Goal: Complete application form

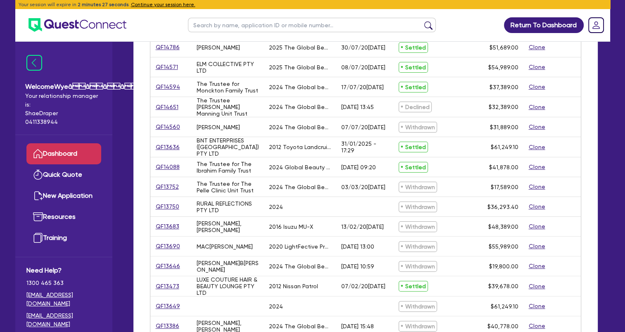
scroll to position [165, 0]
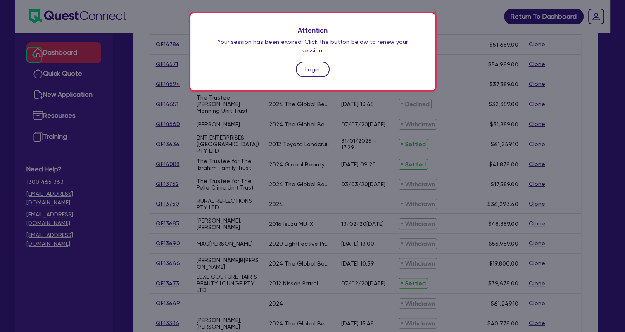
click at [309, 62] on link "Login" at bounding box center [313, 70] width 34 height 16
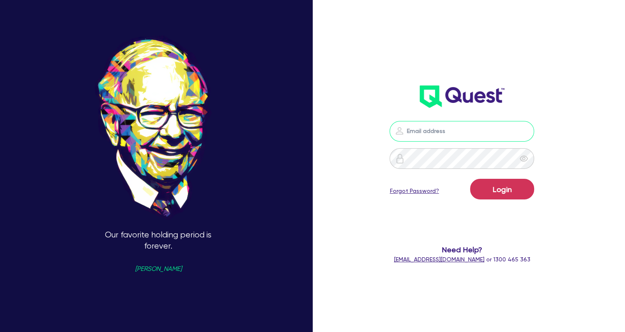
type input "[EMAIL_ADDRESS][DOMAIN_NAME]"
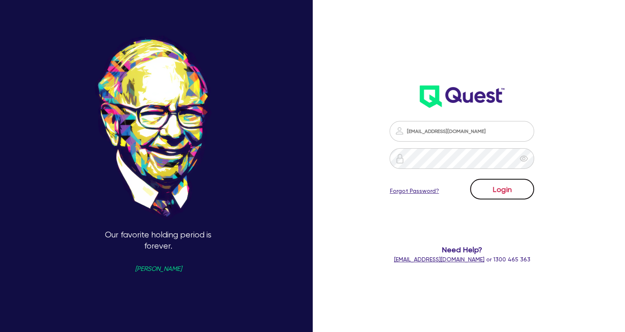
click at [503, 189] on button "Login" at bounding box center [502, 189] width 64 height 21
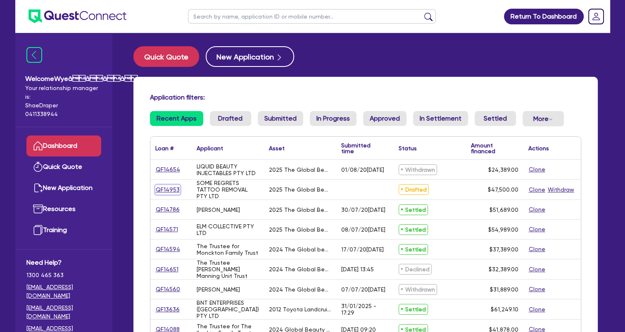
click at [166, 188] on link "QF14953" at bounding box center [167, 189] width 25 height 9
select select "TERTIARY_ASSETS"
select select "BEAUTY_EQUIPMENT"
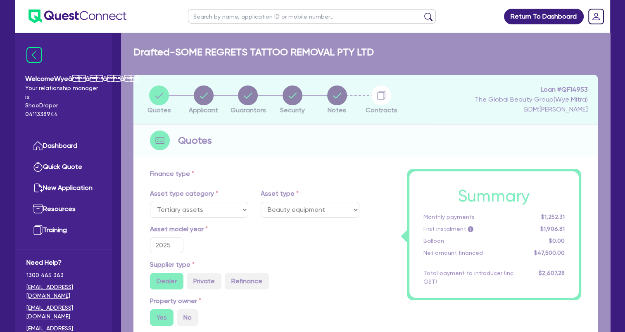
type input "60,500"
type input "13,000"
type input "2,370.25"
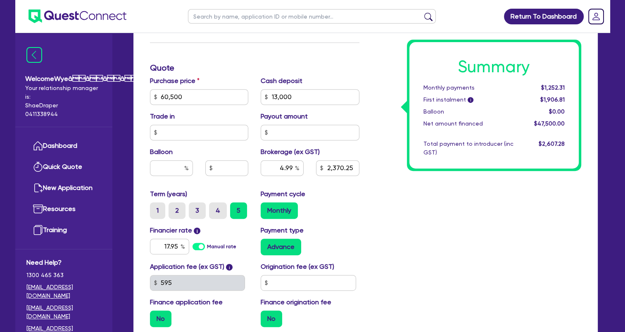
scroll to position [412, 0]
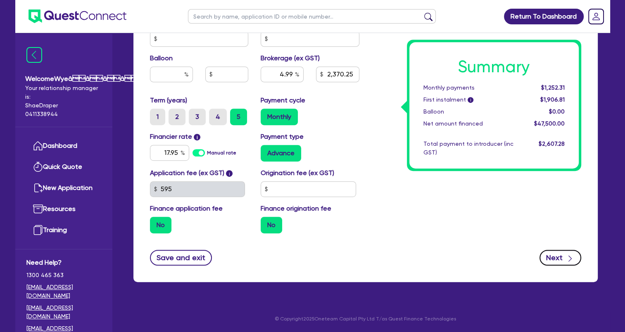
click at [567, 263] on button "Next" at bounding box center [560, 258] width 42 height 16
type input "60,500"
type input "13,000"
type input "2,370.25"
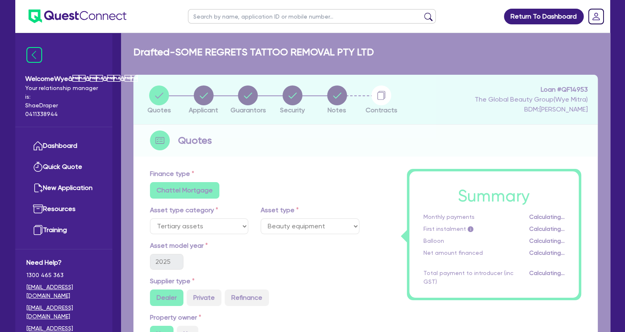
select select "COMPANY"
select select "HEALTH_BEAUTY"
select select "HAIR_BEAUTY_SALONS"
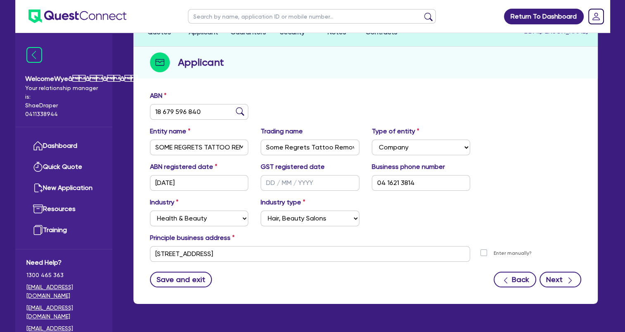
scroll to position [100, 0]
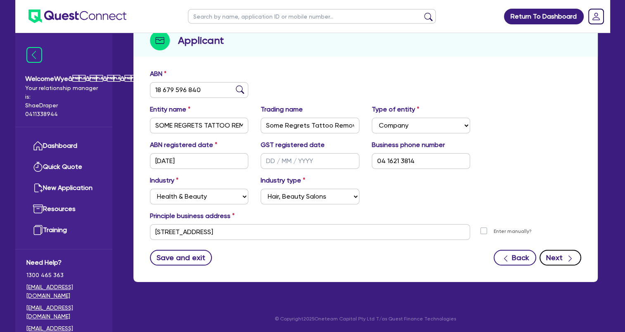
click at [564, 255] on button "Next" at bounding box center [560, 258] width 42 height 16
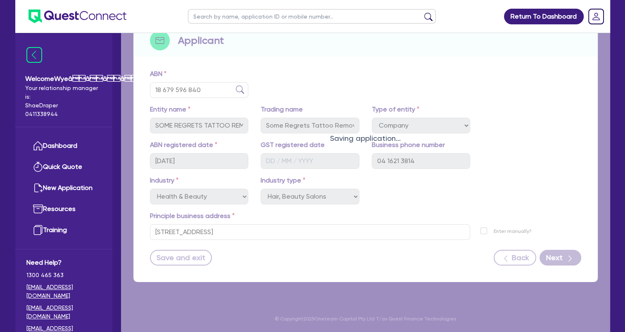
select select "MS"
select select "QLD"
select select "SINGLE"
select select "CASH"
select select "PROPERTY"
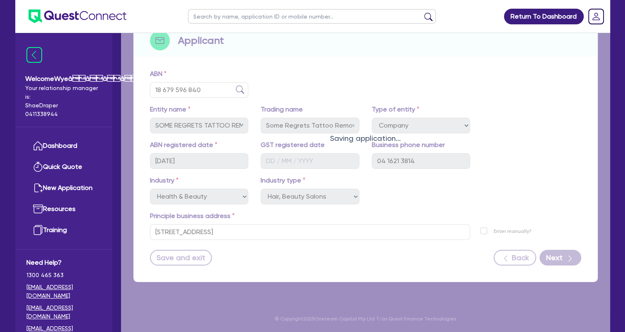
select select "VEHICLE"
select select "HOUSEHOLD_PERSONAL"
select select "OTHER"
select select "INVESTMENT_PROPERTY_LOAN"
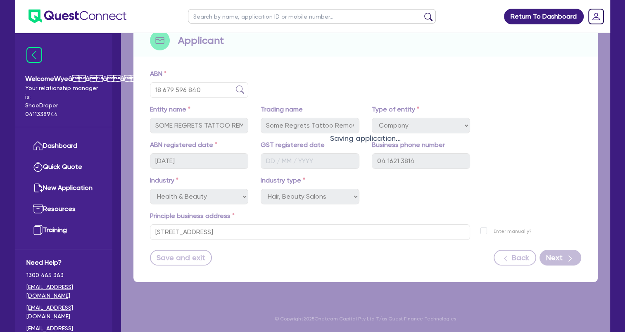
select select "PERSONAL_LOAN"
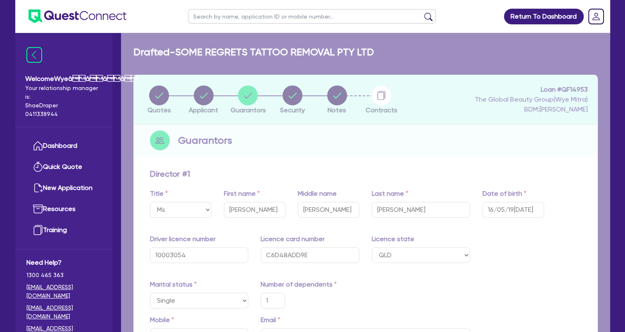
type input "1"
type input "0416 213 814"
type input "560,000"
type input "35,000"
type input "30,000"
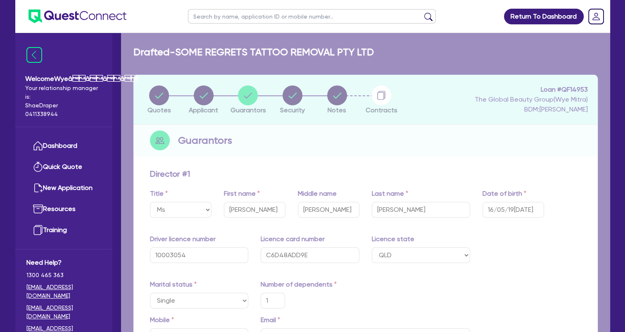
type input "135,000"
type input "1,000"
type input "321,000"
type input "1,967"
type input "2,600"
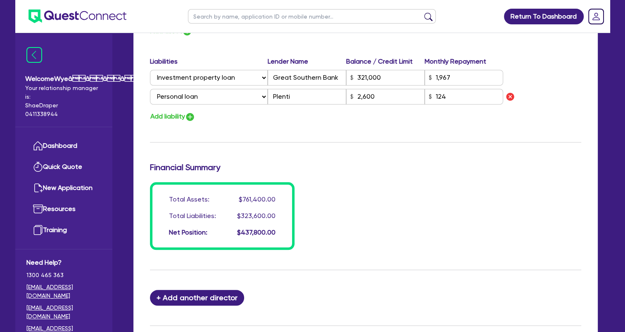
scroll to position [739, 0]
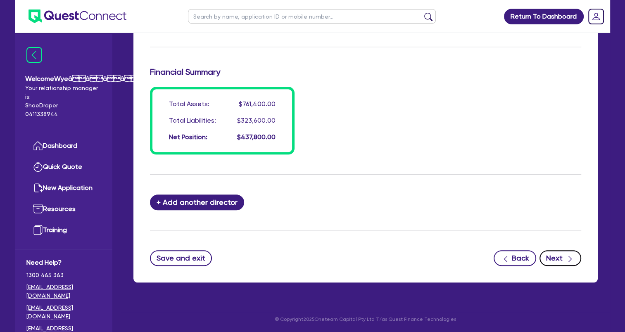
click at [567, 256] on icon "button" at bounding box center [570, 259] width 8 height 8
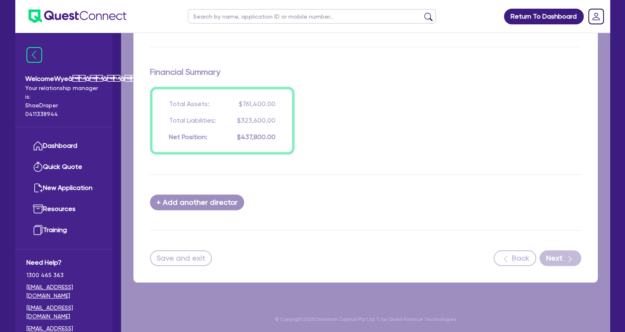
select select "TERTIARY_ASSETS"
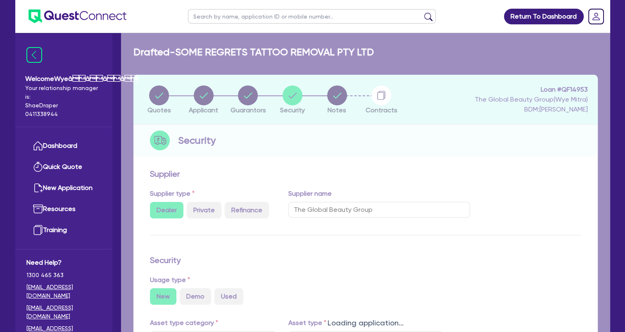
select select "BEAUTY_EQUIPMENT"
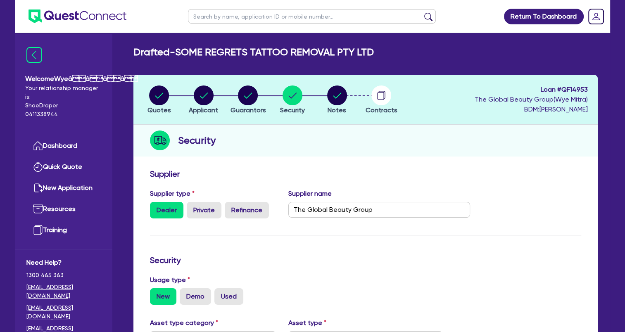
click at [347, 97] on li "Notes" at bounding box center [337, 99] width 45 height 29
click at [340, 99] on circle "button" at bounding box center [337, 95] width 20 height 20
select select "Quest Finance - Own Book"
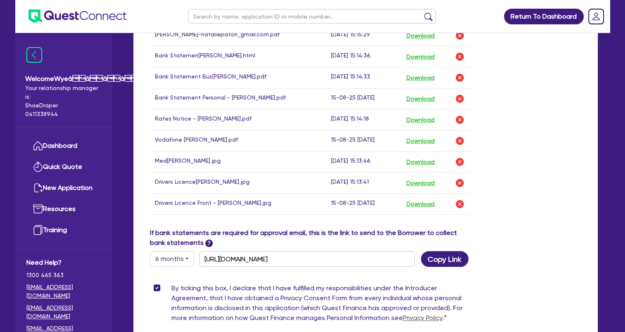
scroll to position [454, 0]
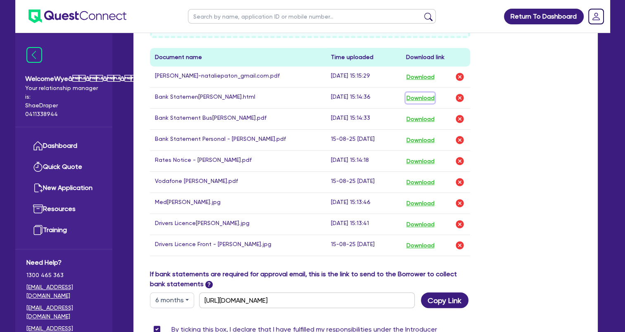
drag, startPoint x: 413, startPoint y: 96, endPoint x: 403, endPoint y: 100, distance: 10.2
click at [413, 96] on button "Download" at bounding box center [419, 97] width 29 height 11
